Goal: Check status: Check status

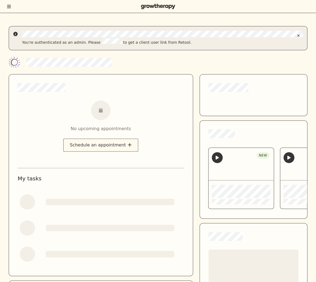
click at [8, 10] on div at bounding box center [158, 6] width 316 height 13
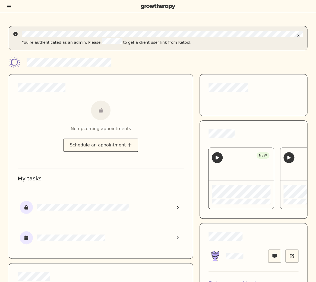
click at [8, 9] on div at bounding box center [158, 6] width 316 height 13
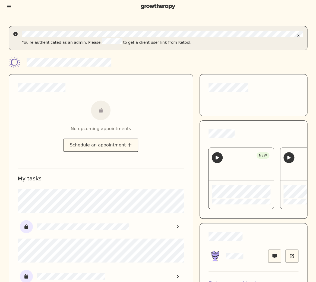
click at [8, 7] on icon "Toggle menu" at bounding box center [9, 6] width 4 height 4
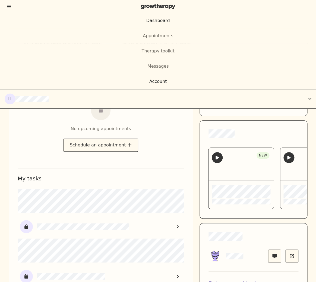
click at [150, 86] on div "Account" at bounding box center [158, 81] width 316 height 15
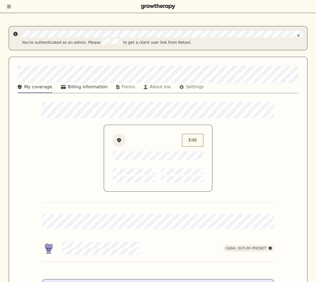
click at [81, 89] on div "Billing information" at bounding box center [88, 87] width 40 height 7
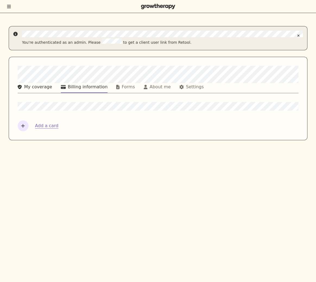
click at [38, 86] on div "My coverage" at bounding box center [38, 87] width 28 height 7
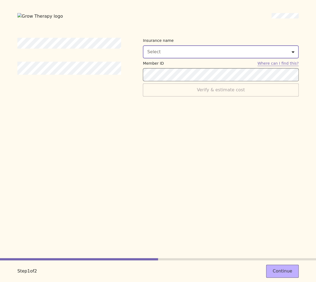
click at [179, 49] on div "Select" at bounding box center [220, 52] width 147 height 7
click at [285, 273] on button "Continue" at bounding box center [282, 271] width 33 height 13
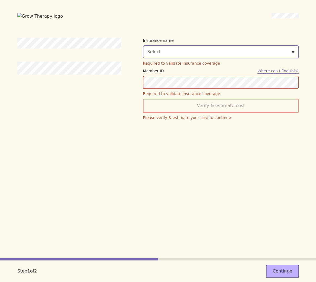
click at [165, 53] on div "Select" at bounding box center [220, 52] width 147 height 7
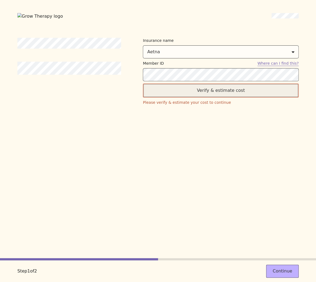
click at [202, 88] on button "Verify & estimate cost" at bounding box center [221, 90] width 156 height 14
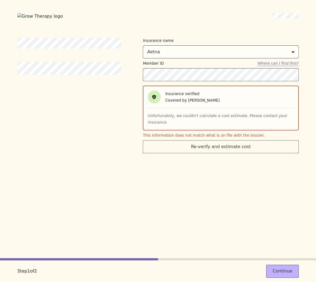
click at [39, 55] on div at bounding box center [69, 95] width 104 height 115
click at [161, 115] on p "Unfortunately, we couldn't calculate a cost estimate. Please contact your insur…" at bounding box center [221, 118] width 146 height 13
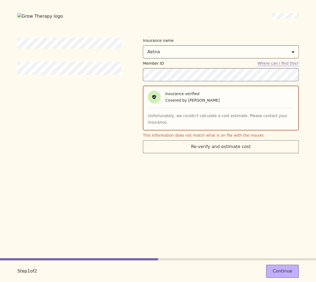
click at [111, 129] on div at bounding box center [69, 95] width 104 height 115
click at [157, 118] on p "Unfortunately, we couldn't calculate a cost estimate. Please contact your insur…" at bounding box center [221, 118] width 146 height 13
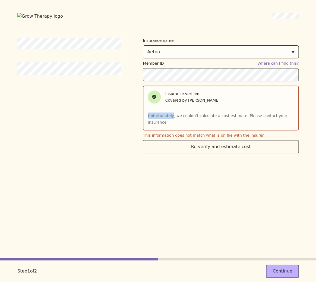
click at [157, 118] on p "Unfortunately, we couldn't calculate a cost estimate. Please contact your insur…" at bounding box center [221, 118] width 146 height 13
click at [134, 116] on div "Insurance name Aetna Member ID Where can I find this? Insurance verified Covere…" at bounding box center [157, 95] width 281 height 115
click at [158, 122] on p "Unfortunately, we couldn't calculate a cost estimate. Please contact your insur…" at bounding box center [221, 118] width 146 height 13
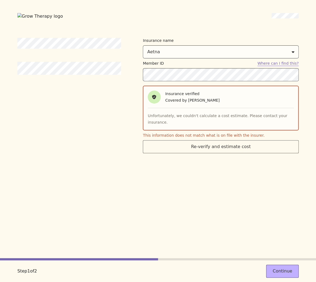
click at [158, 122] on p "Unfortunately, we couldn't calculate a cost estimate. Please contact your insur…" at bounding box center [221, 118] width 146 height 13
click at [113, 107] on div at bounding box center [69, 95] width 104 height 115
click at [96, 93] on div at bounding box center [69, 95] width 104 height 115
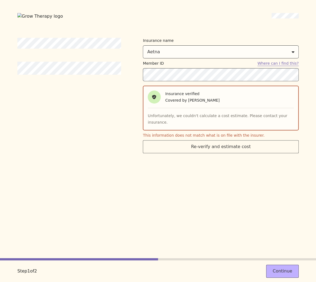
click at [96, 93] on div at bounding box center [69, 95] width 104 height 115
click at [92, 89] on div at bounding box center [69, 95] width 104 height 115
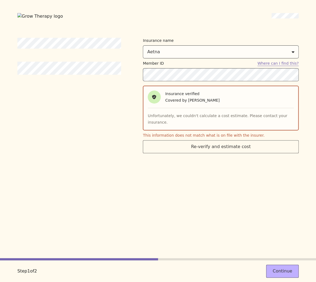
click at [92, 89] on div at bounding box center [69, 95] width 104 height 115
click at [115, 123] on div at bounding box center [69, 95] width 104 height 115
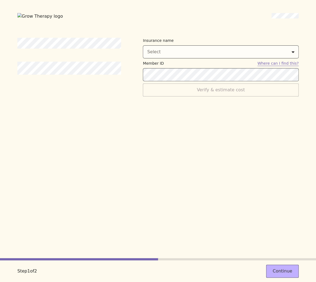
click at [75, 90] on div at bounding box center [69, 67] width 104 height 59
click at [121, 142] on div "Insurance name Select Member ID Where can I find this? Verify & estimate cost" at bounding box center [157, 148] width 281 height 221
click at [270, 267] on button "Continue" at bounding box center [282, 271] width 33 height 13
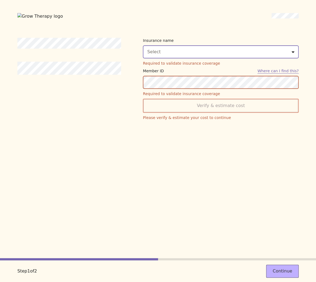
click at [192, 55] on button "Select" at bounding box center [221, 51] width 156 height 13
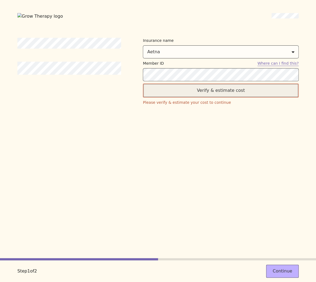
click at [193, 89] on button "Verify & estimate cost" at bounding box center [221, 90] width 156 height 14
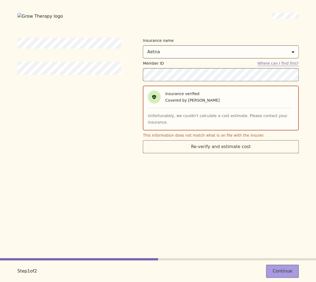
click at [276, 270] on button "Continue" at bounding box center [282, 271] width 33 height 13
click at [281, 267] on button "Continue" at bounding box center [282, 271] width 33 height 13
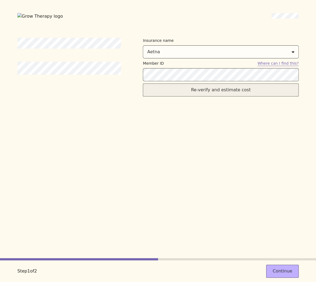
click at [206, 90] on button "Re-verify and estimate cost" at bounding box center [221, 89] width 156 height 13
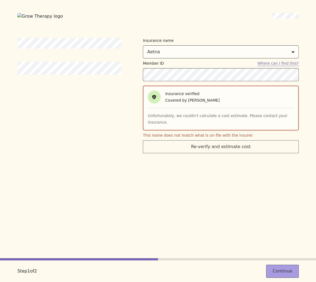
click at [287, 270] on button "Continue" at bounding box center [282, 271] width 33 height 13
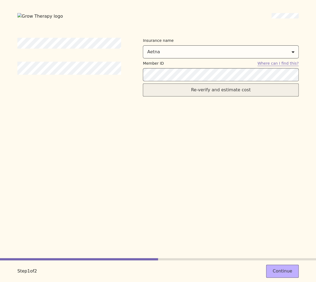
click at [201, 92] on button "Re-verify and estimate cost" at bounding box center [221, 89] width 156 height 13
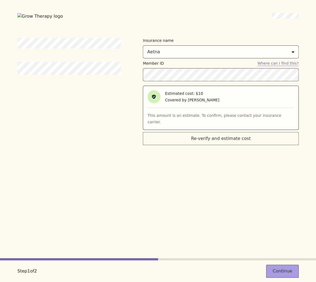
click at [284, 271] on button "Continue" at bounding box center [282, 271] width 33 height 13
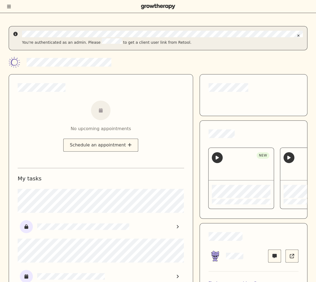
click at [11, 8] on button "Toggle menu" at bounding box center [9, 6] width 5 height 5
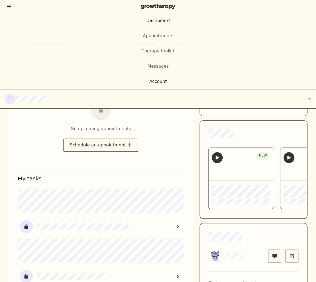
click at [157, 83] on div "Account" at bounding box center [158, 81] width 18 height 7
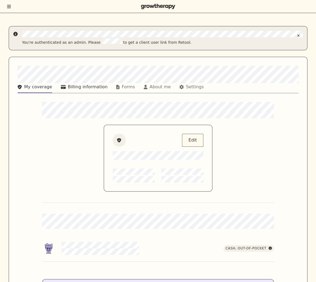
click at [97, 84] on div "Billing information" at bounding box center [88, 87] width 40 height 7
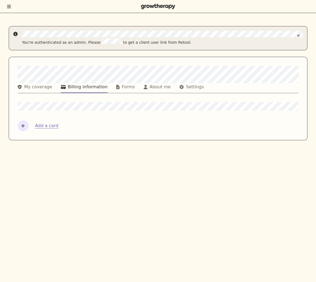
click at [12, 6] on div at bounding box center [158, 6] width 316 height 13
click at [10, 8] on icon "Toggle menu" at bounding box center [9, 6] width 4 height 3
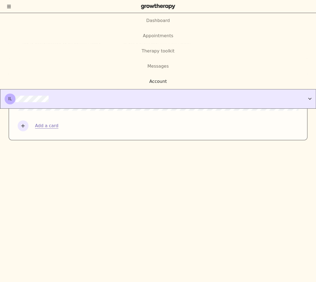
click at [68, 98] on div "IL" at bounding box center [157, 98] width 304 height 11
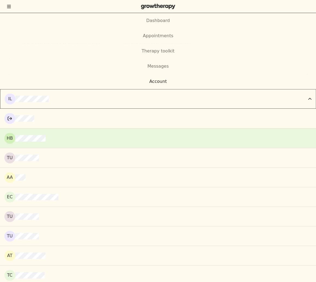
click at [57, 133] on button "HB" at bounding box center [158, 138] width 316 height 20
